Goal: Task Accomplishment & Management: Manage account settings

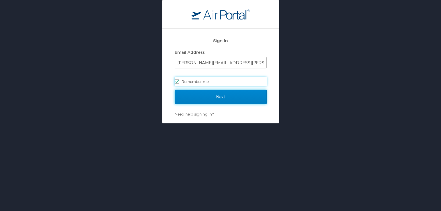
click at [212, 94] on input "Next" at bounding box center [221, 97] width 92 height 15
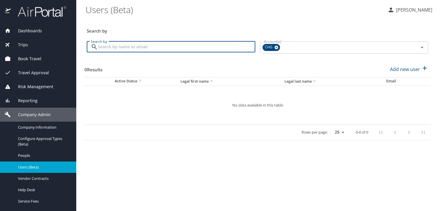
click at [201, 49] on input "Search by" at bounding box center [176, 46] width 157 height 11
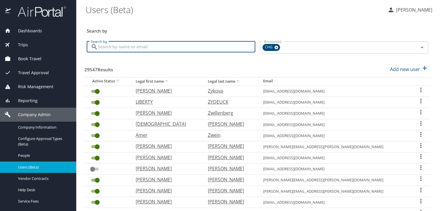
paste input "mlcasebolt@mac.com"
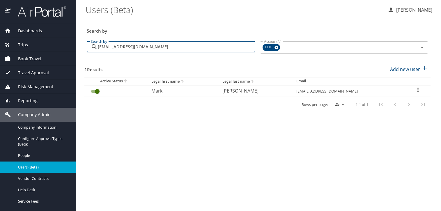
type input "mlcasebolt@mac.com"
click at [417, 88] on icon "User Search Table" at bounding box center [417, 90] width 1 height 5
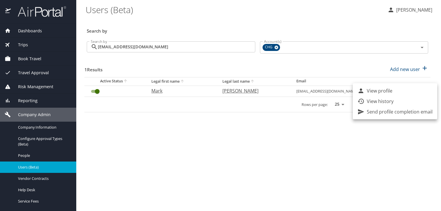
click at [399, 92] on li "View profile" at bounding box center [395, 91] width 84 height 10
select select "US"
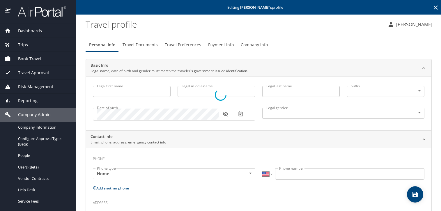
type input "Mark"
type input "Casebolt"
type input "Male"
select select "US"
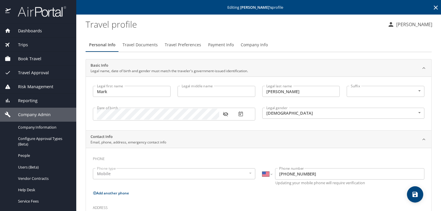
drag, startPoint x: 141, startPoint y: 42, endPoint x: 146, endPoint y: 43, distance: 5.0
click at [141, 42] on span "Travel Documents" at bounding box center [140, 44] width 35 height 7
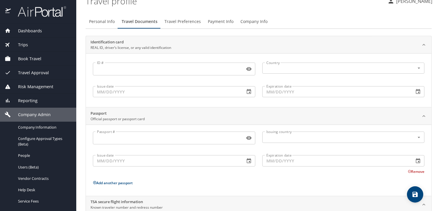
scroll to position [70, 0]
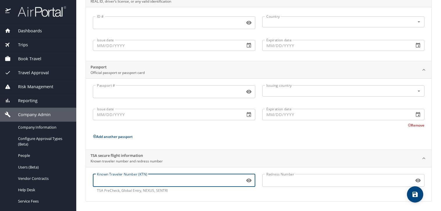
click at [132, 176] on input "Known Traveler Number (KTN)" at bounding box center [168, 180] width 150 height 11
paste input "161055814"
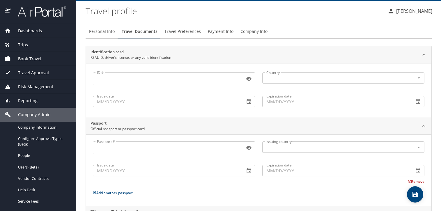
scroll to position [11, 0]
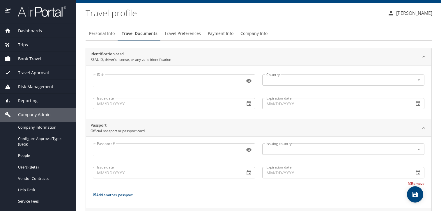
type input "161055814"
click at [417, 193] on icon "save" at bounding box center [414, 194] width 5 height 5
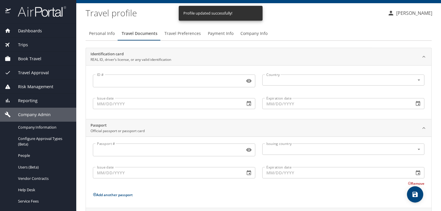
click at [165, 33] on span "Travel Preferences" at bounding box center [182, 33] width 36 height 7
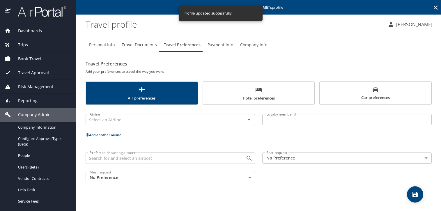
scroll to position [0, 0]
click at [183, 119] on input "text" at bounding box center [161, 120] width 149 height 8
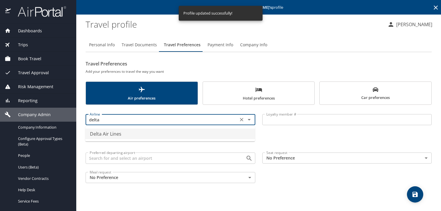
click at [176, 134] on li "Delta Air Lines" at bounding box center [170, 134] width 170 height 10
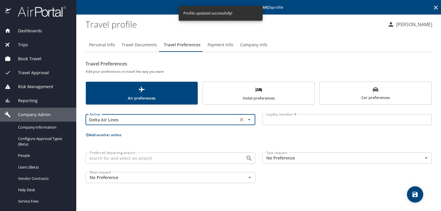
type input "Delta Air Lines"
click at [270, 121] on input "Loyalty member #" at bounding box center [347, 119] width 170 height 11
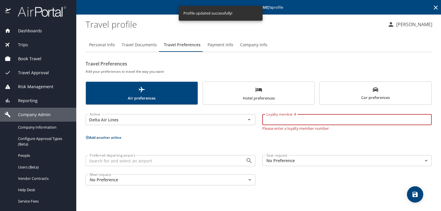
paste input "9390731405"
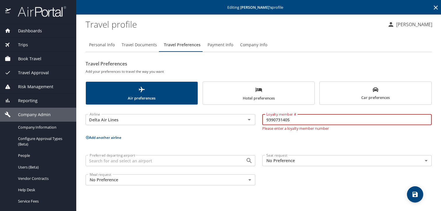
type input "9390731405"
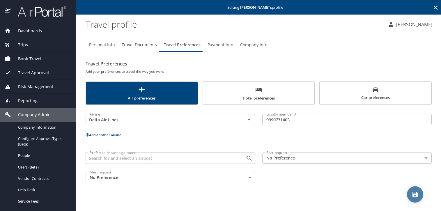
click at [412, 196] on icon "save" at bounding box center [415, 194] width 7 height 7
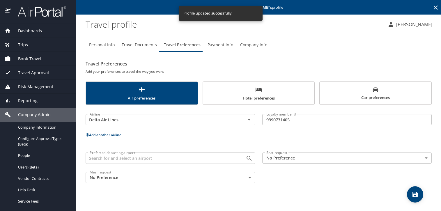
click at [288, 95] on span "Hotel preferences" at bounding box center [258, 93] width 105 height 15
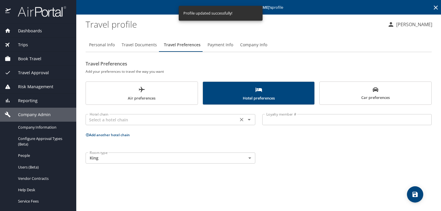
click at [179, 121] on input "text" at bounding box center [161, 120] width 149 height 8
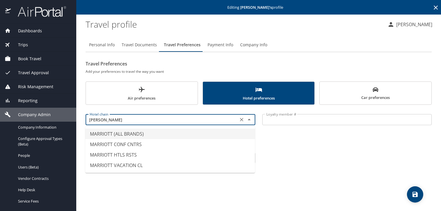
click at [155, 129] on li "MARRIOTT (ALL BRANDS)" at bounding box center [170, 134] width 170 height 10
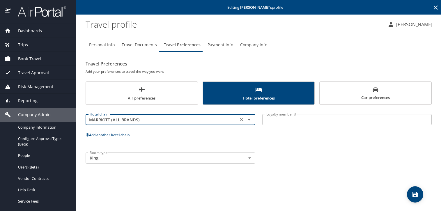
type input "MARRIOTT (ALL BRANDS)"
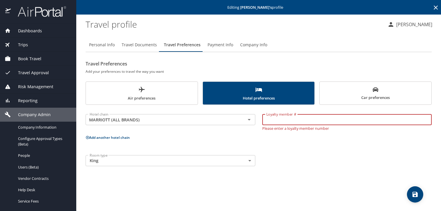
click at [304, 120] on input "Loyalty member #" at bounding box center [347, 119] width 170 height 11
paste input "224695066"
type input "224695066"
click at [414, 190] on button "save" at bounding box center [415, 194] width 16 height 16
